Goal: Participate in discussion: Engage in conversation with other users on a specific topic

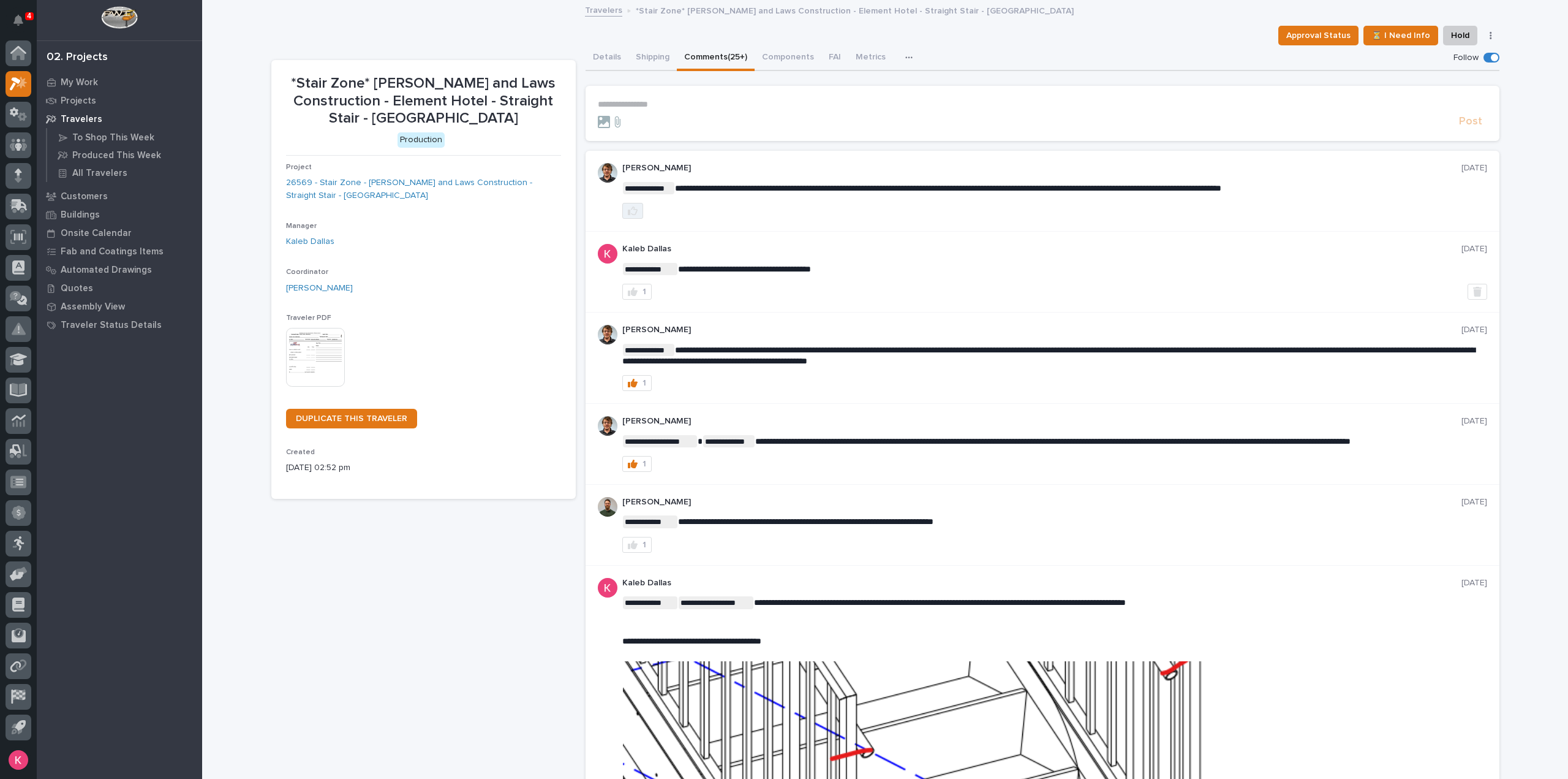
click at [629, 211] on icon "button" at bounding box center [632, 211] width 10 height 10
click at [684, 109] on p "**********" at bounding box center [1042, 104] width 890 height 11
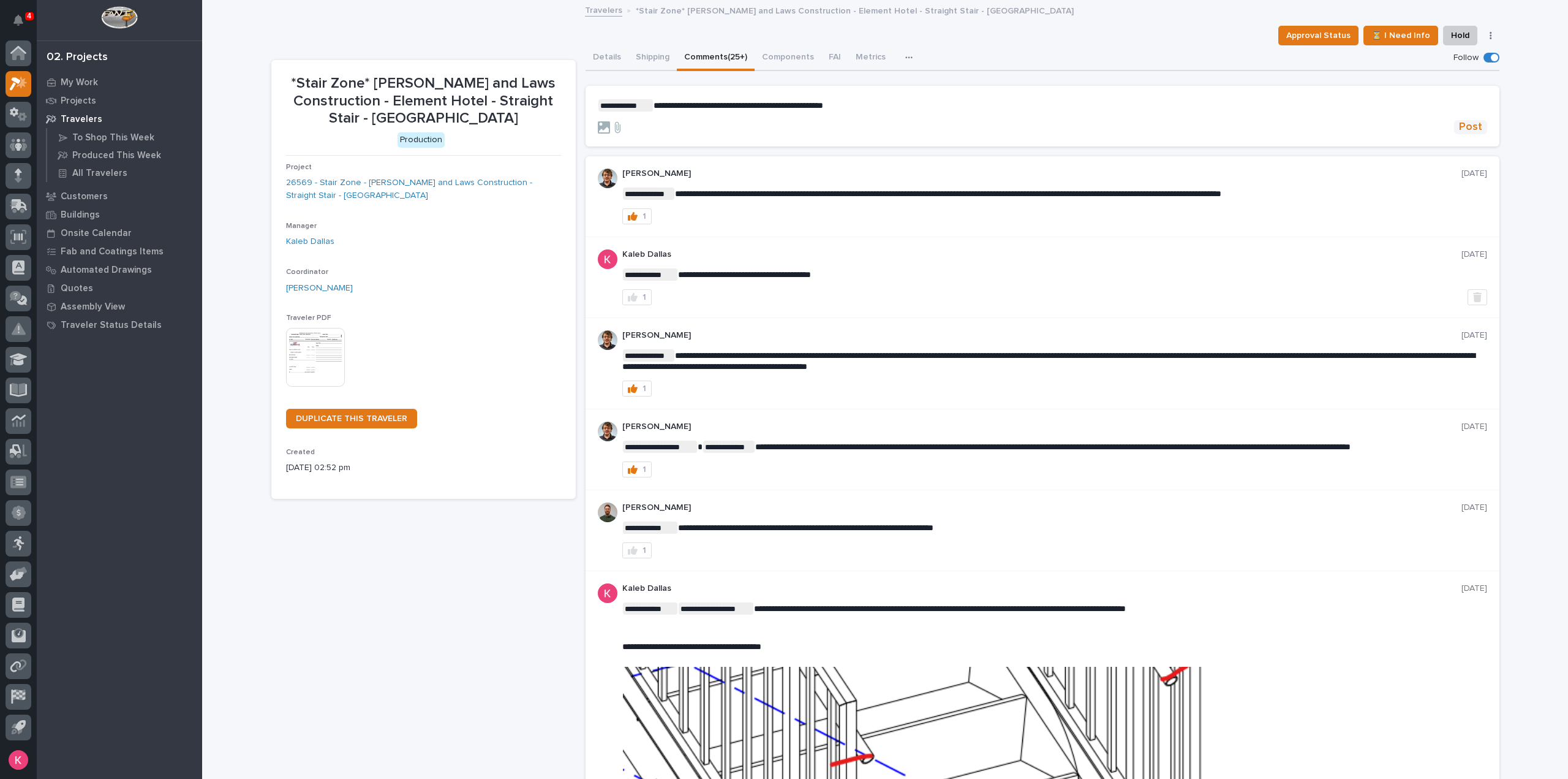
click at [1470, 127] on span "Post" at bounding box center [1470, 127] width 23 height 14
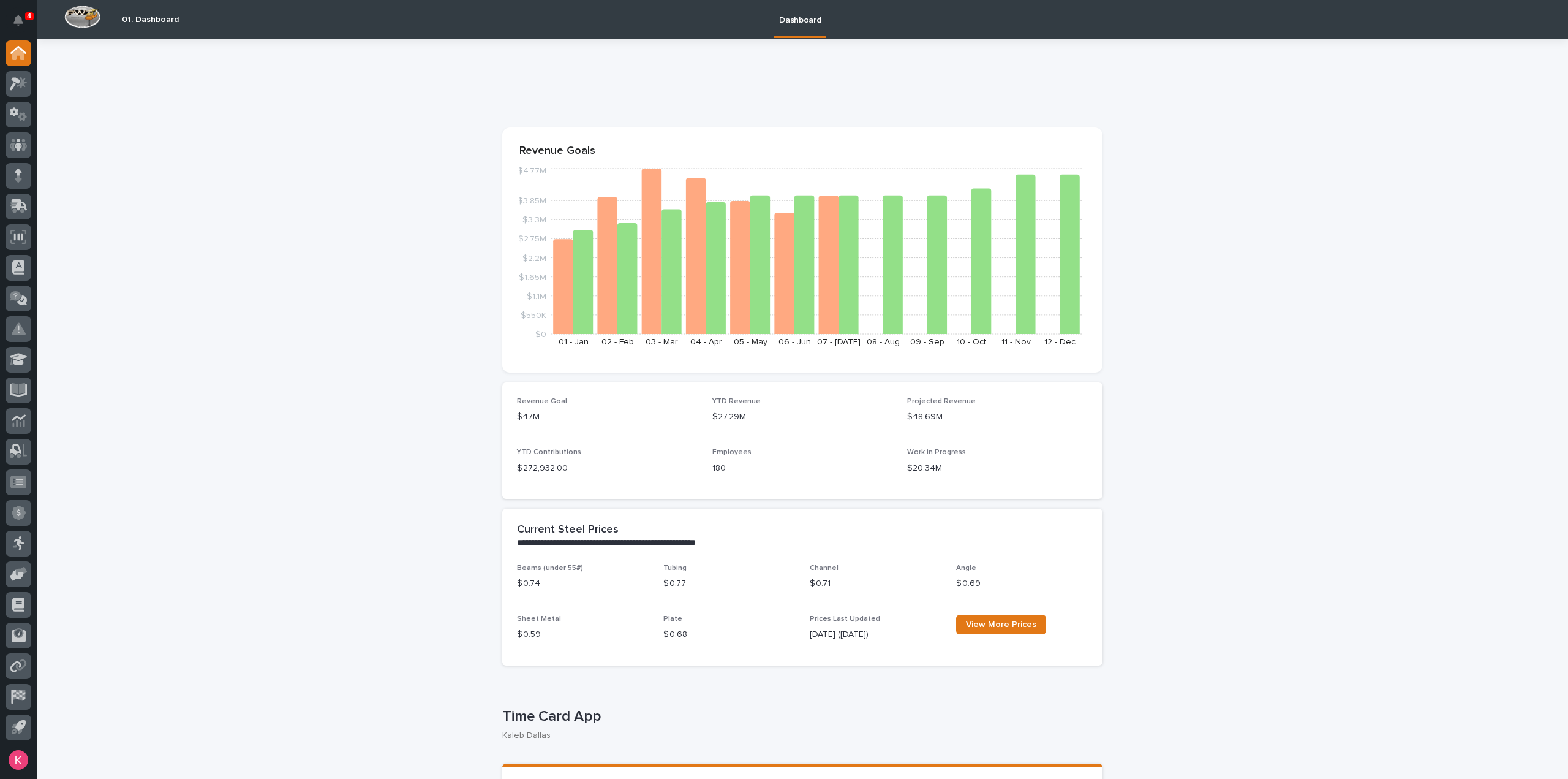
click at [18, 83] on icon at bounding box center [15, 84] width 11 height 14
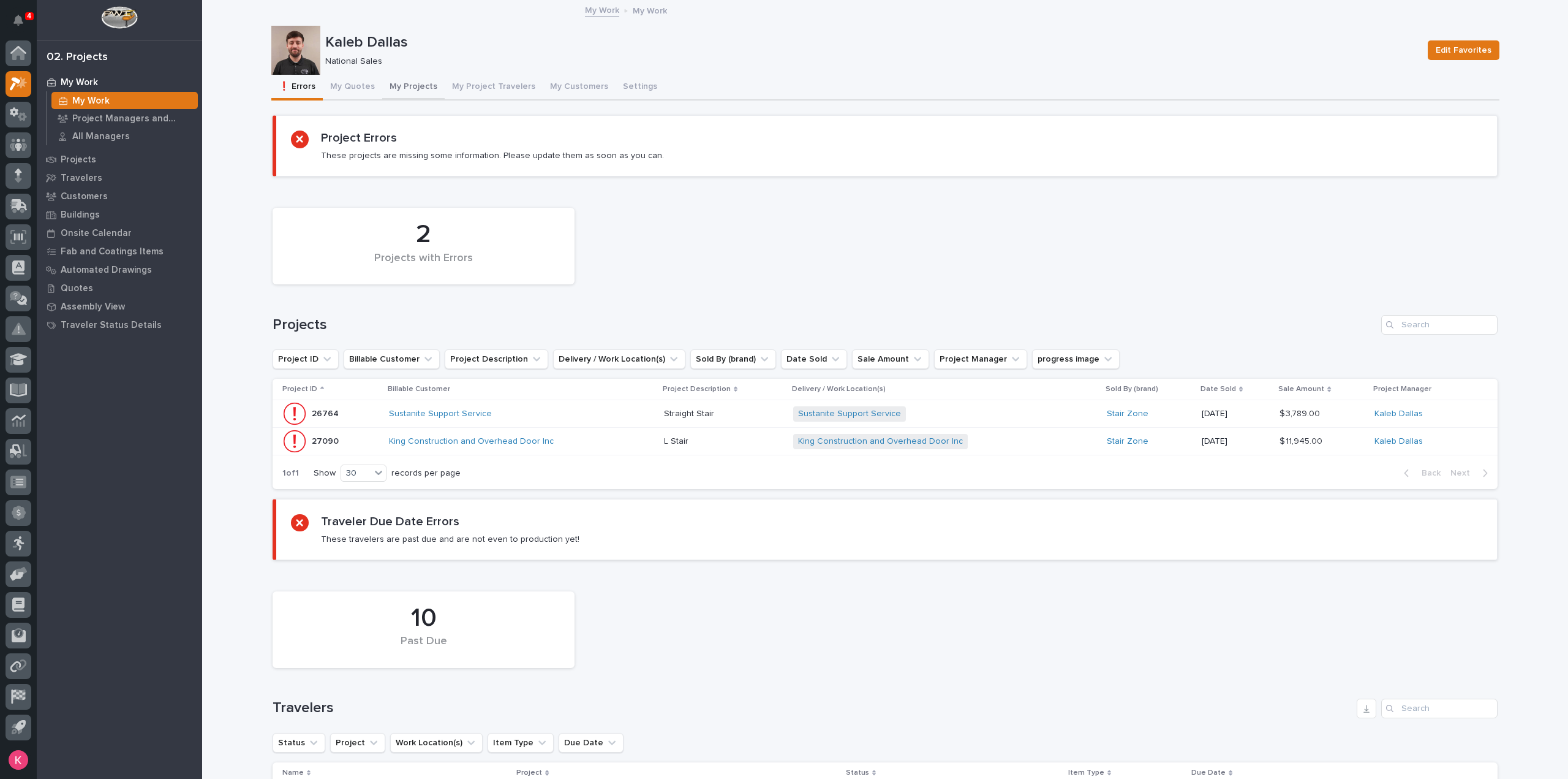
click at [404, 91] on button "My Projects" at bounding box center [414, 88] width 63 height 26
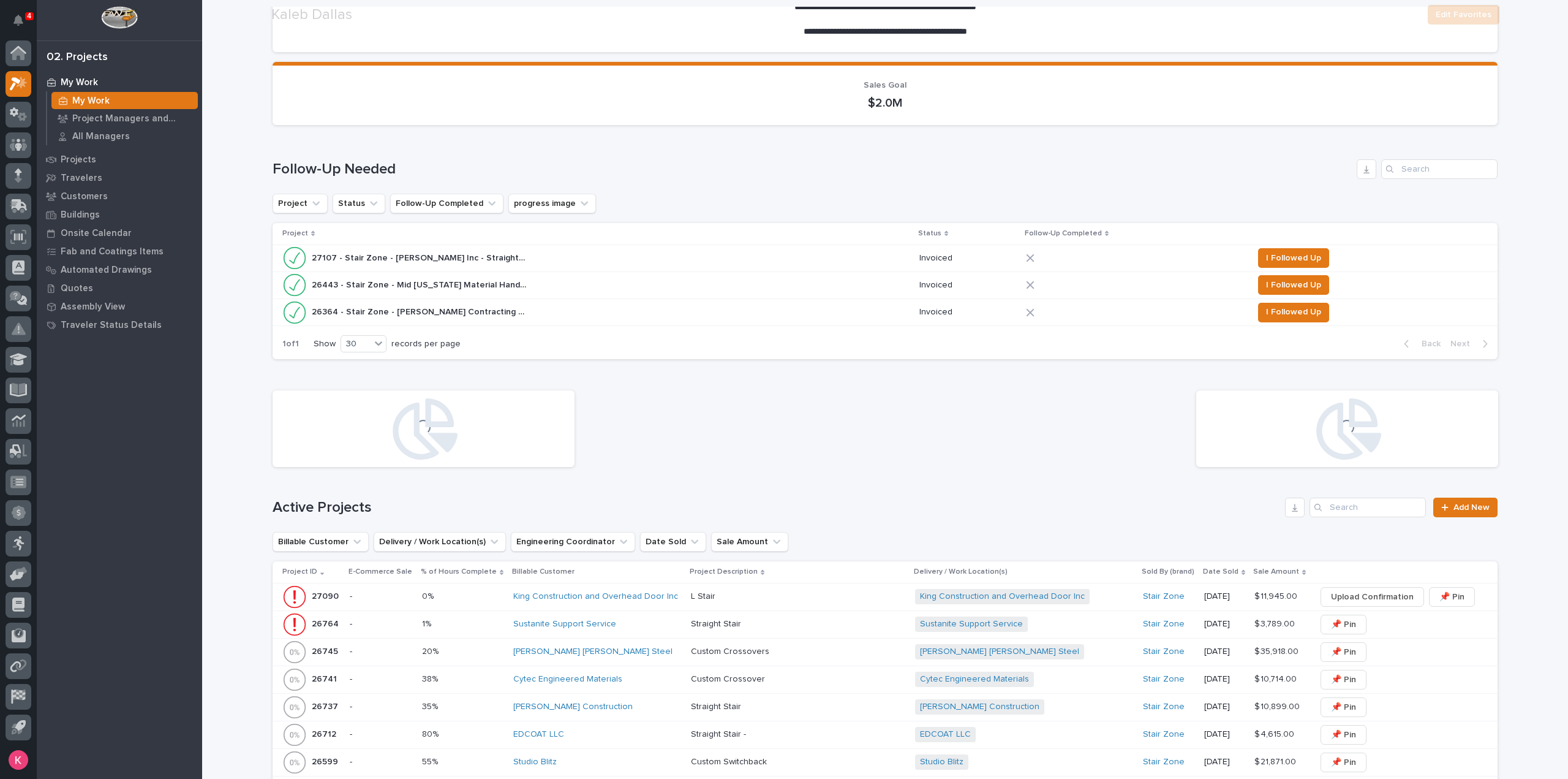
scroll to position [306, 0]
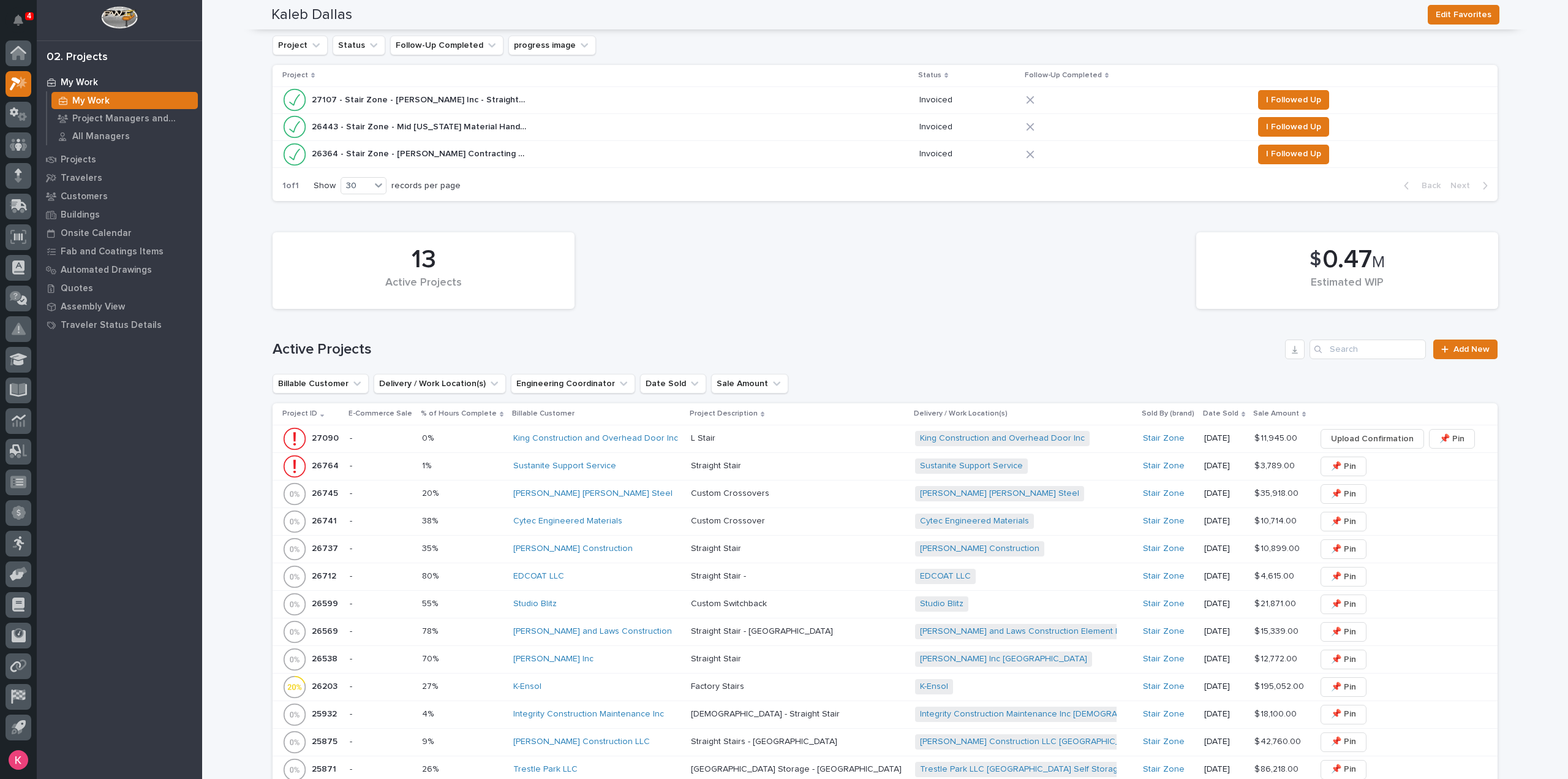
click at [649, 524] on div "Cytec Engineered Materials" at bounding box center [597, 521] width 168 height 11
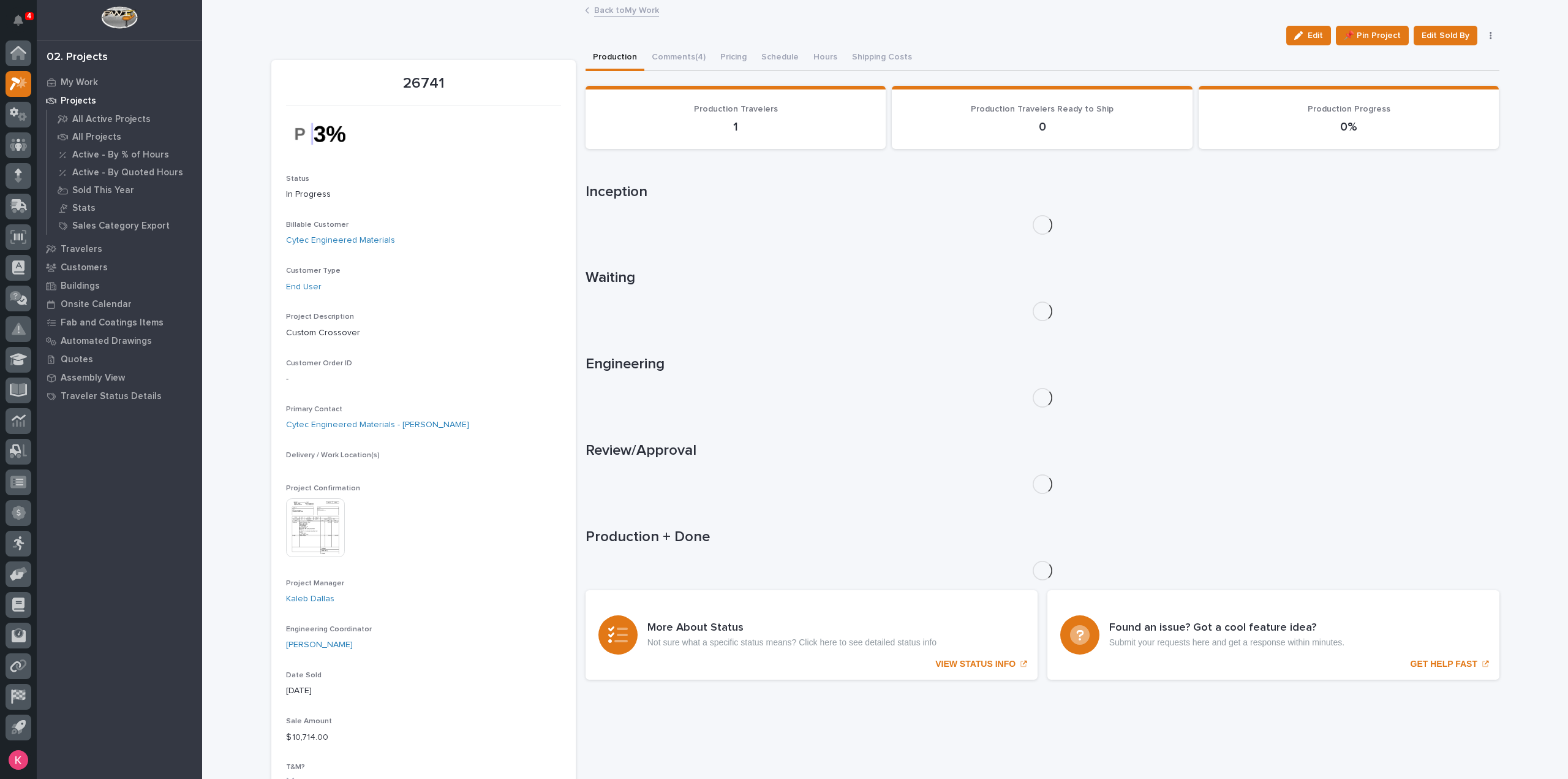
click at [289, 531] on img at bounding box center [315, 528] width 59 height 59
